Goal: Navigation & Orientation: Find specific page/section

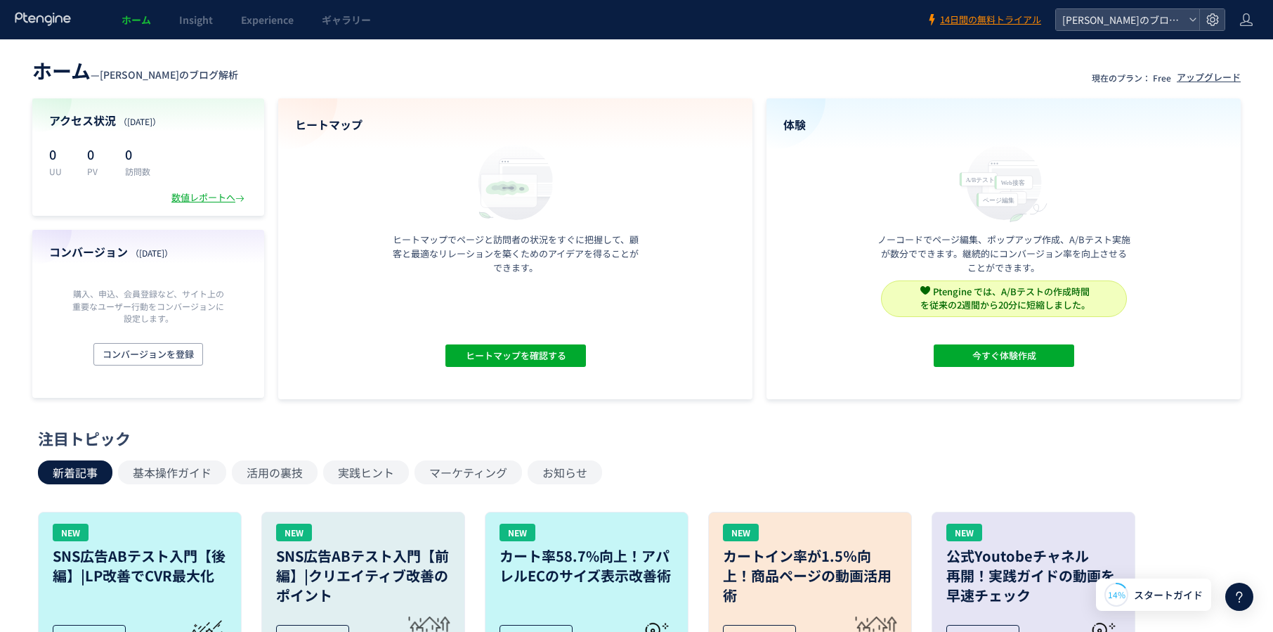
click at [1265, 267] on div "ホーム — [PERSON_NAME]のブログ解析 現在のプラン： Free アップグレード アクセス状況 （[DATE]） 0 UU 0 PV 0 訪問数 …" at bounding box center [636, 226] width 1273 height 346
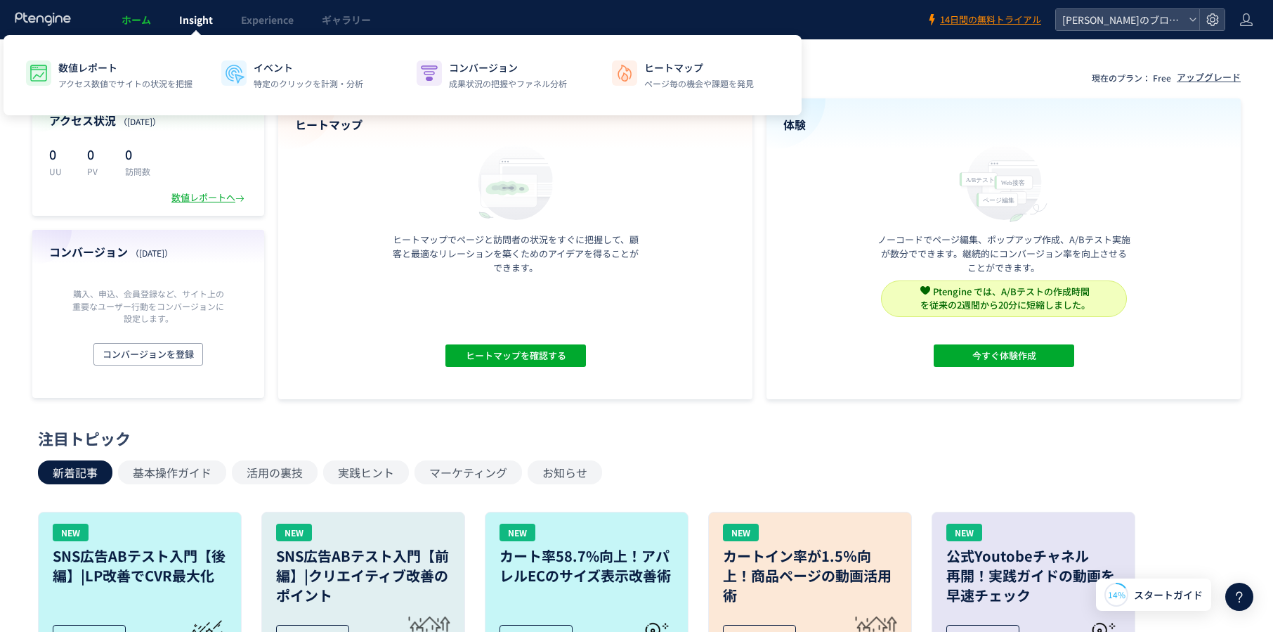
click at [200, 21] on span "Insight" at bounding box center [196, 20] width 34 height 14
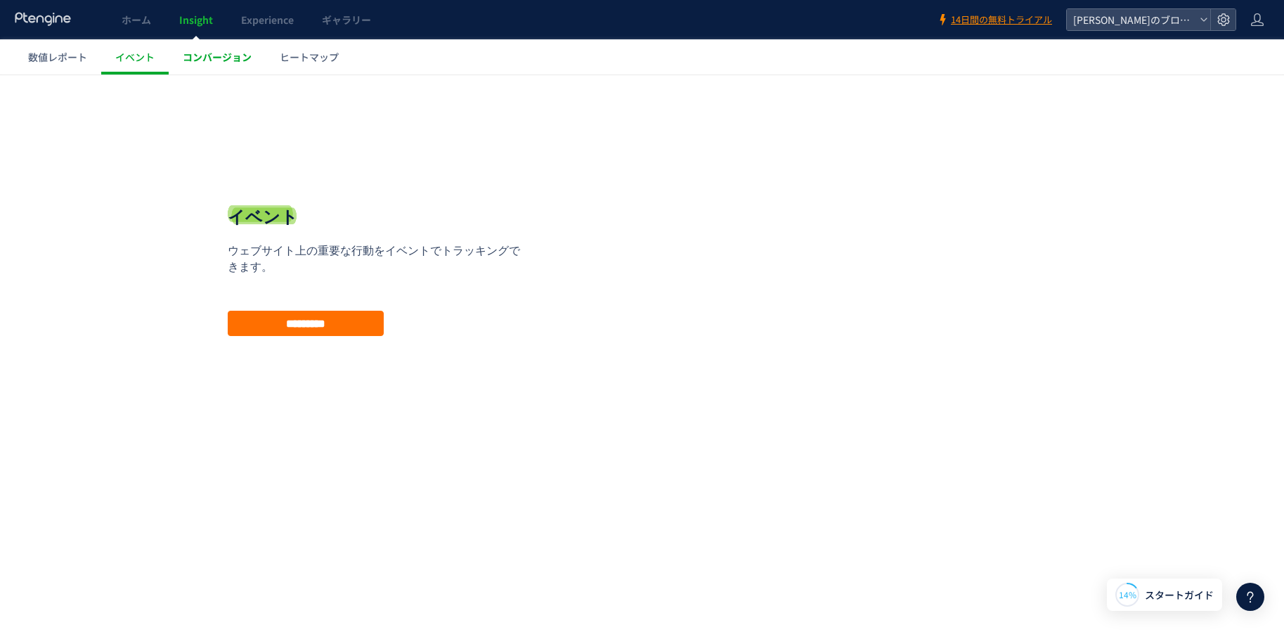
click at [240, 65] on link "コンバージョン" at bounding box center [217, 56] width 97 height 35
click at [326, 70] on link "ヒートマップ" at bounding box center [309, 56] width 87 height 35
click at [77, 60] on span "数値レポート" at bounding box center [57, 57] width 59 height 14
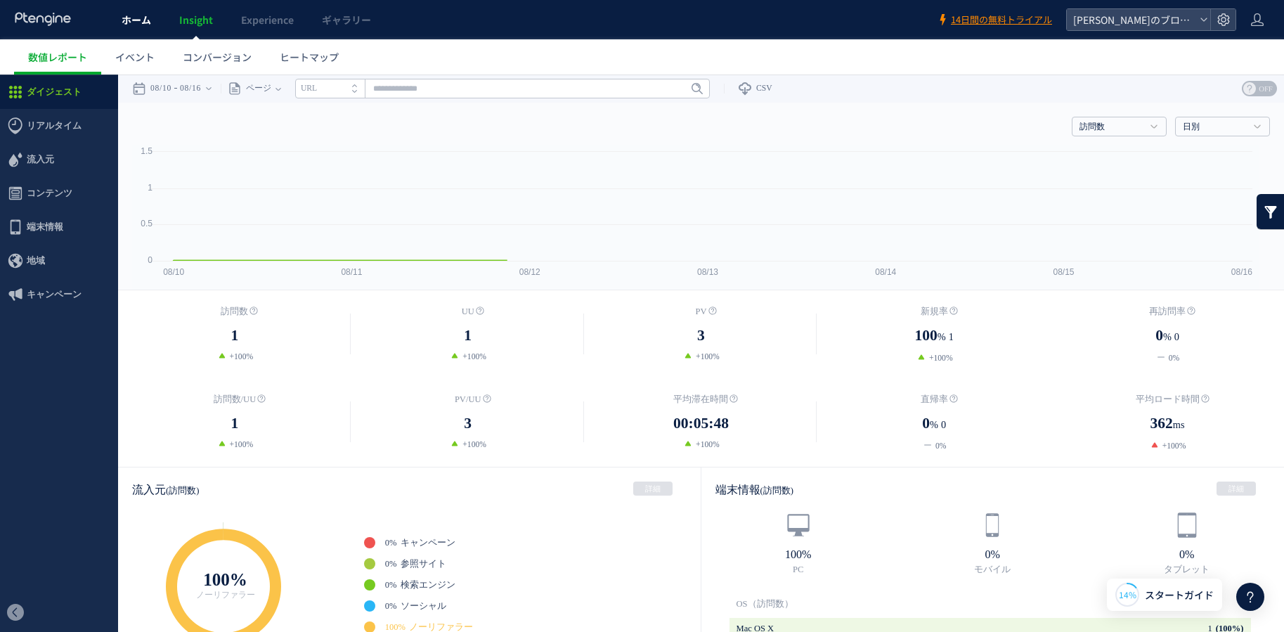
click at [131, 31] on link "ホーム" at bounding box center [136, 19] width 58 height 39
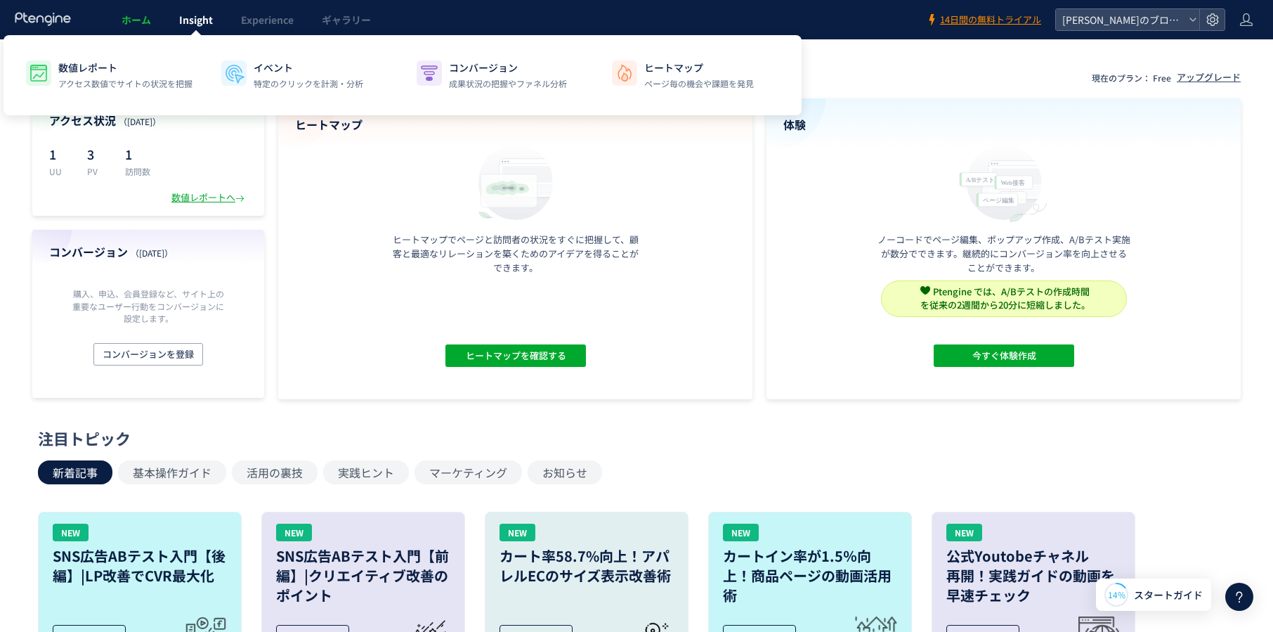
click at [176, 30] on link "Insight" at bounding box center [196, 19] width 62 height 39
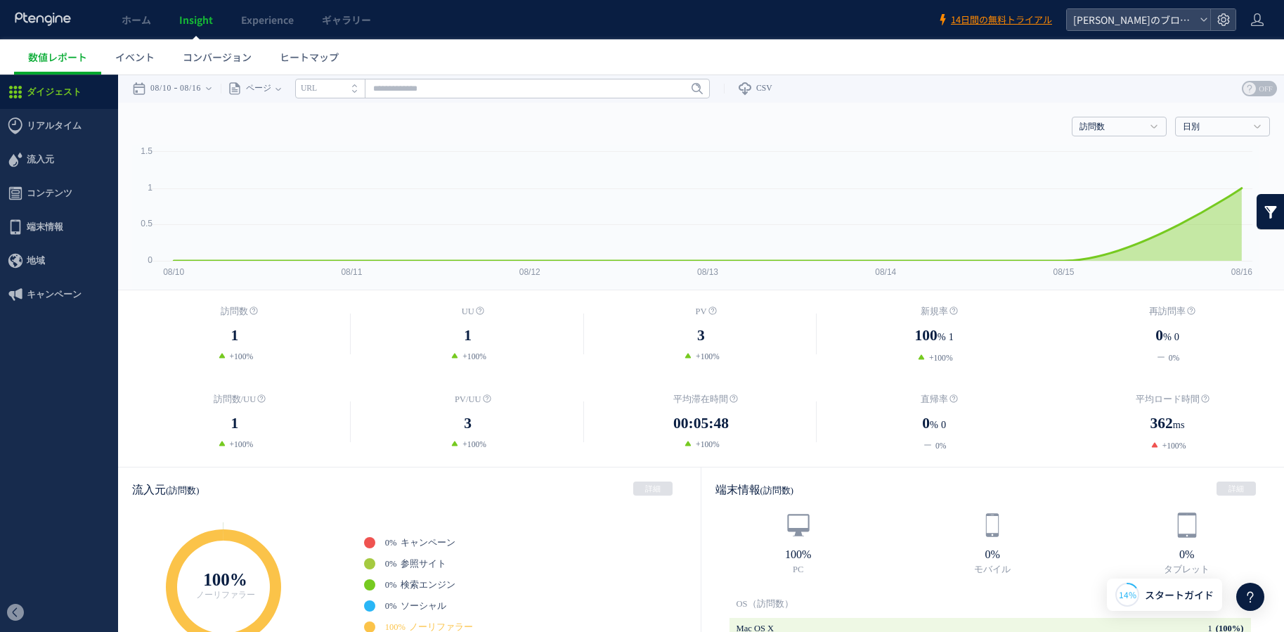
click at [1105, 58] on ul "数値レポート イベント コンバージョン ヒートマップ" at bounding box center [648, 56] width 1269 height 35
